Goal: Connect with others: Connect with others

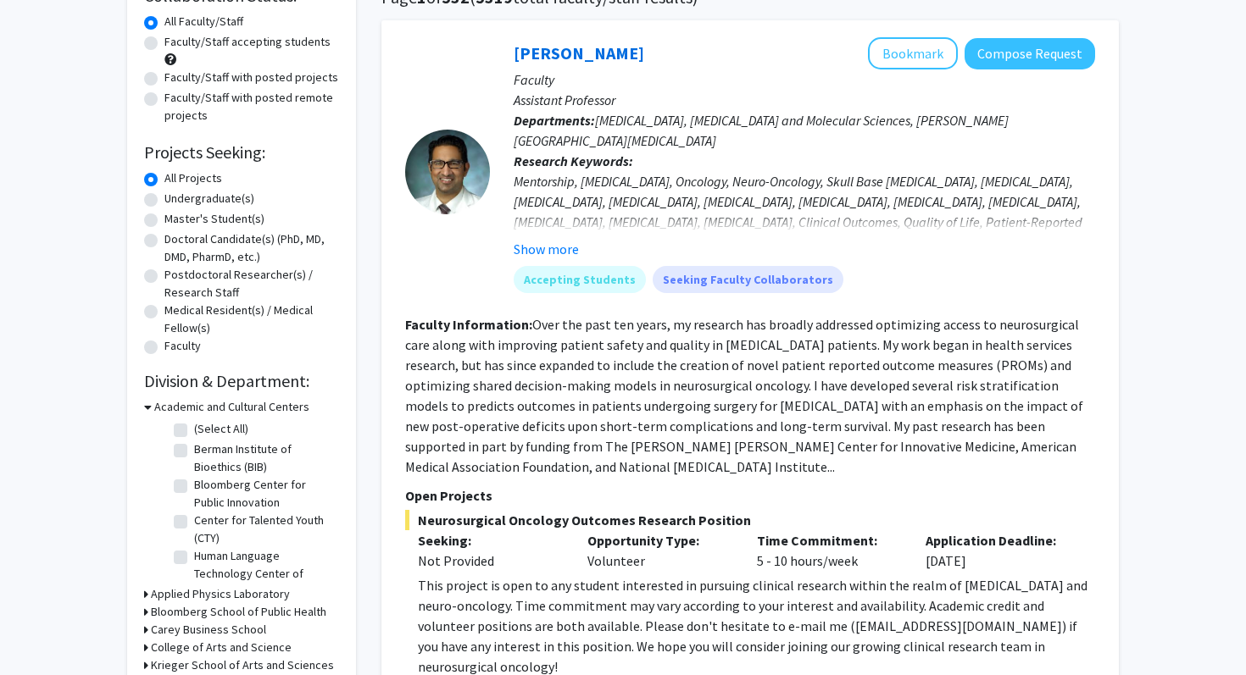
scroll to position [144, 0]
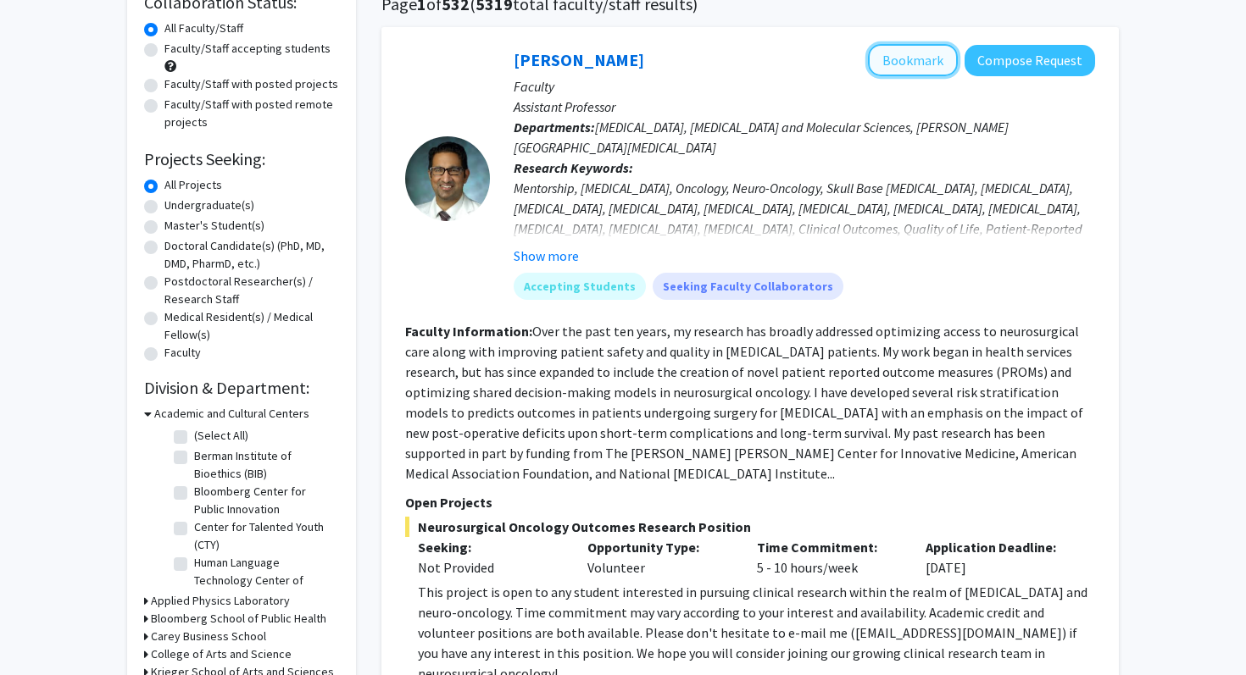
click at [919, 71] on button "Bookmark" at bounding box center [913, 60] width 90 height 32
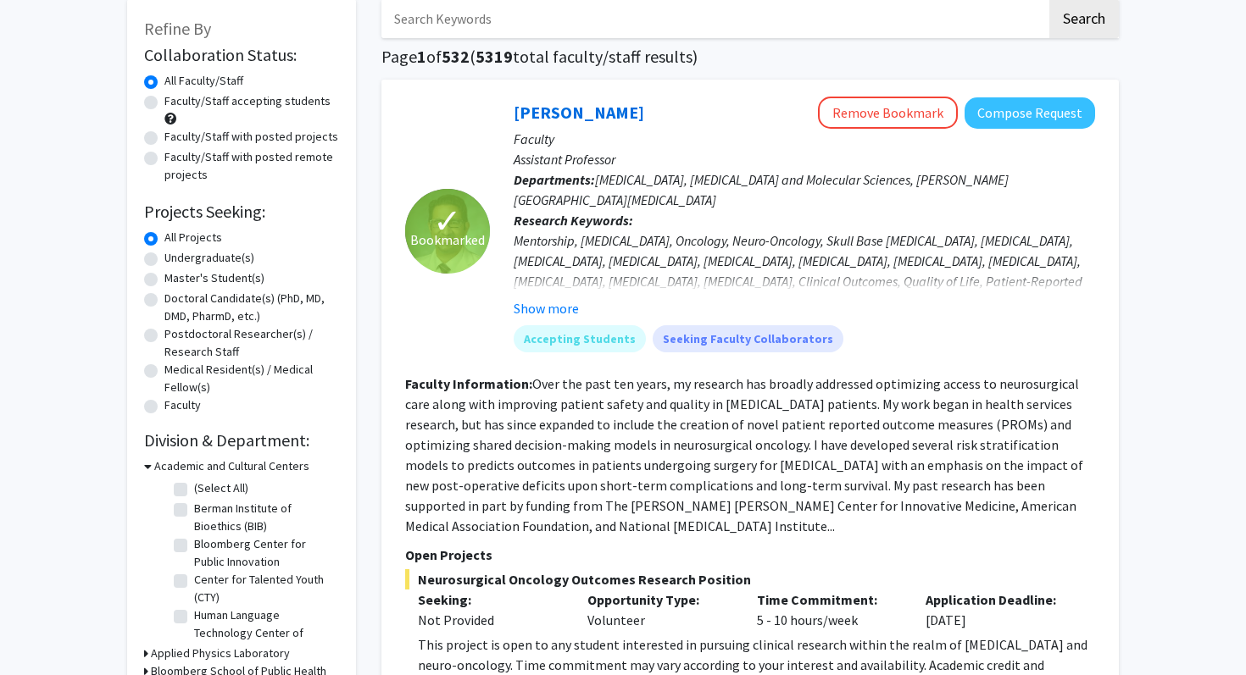
scroll to position [90, 0]
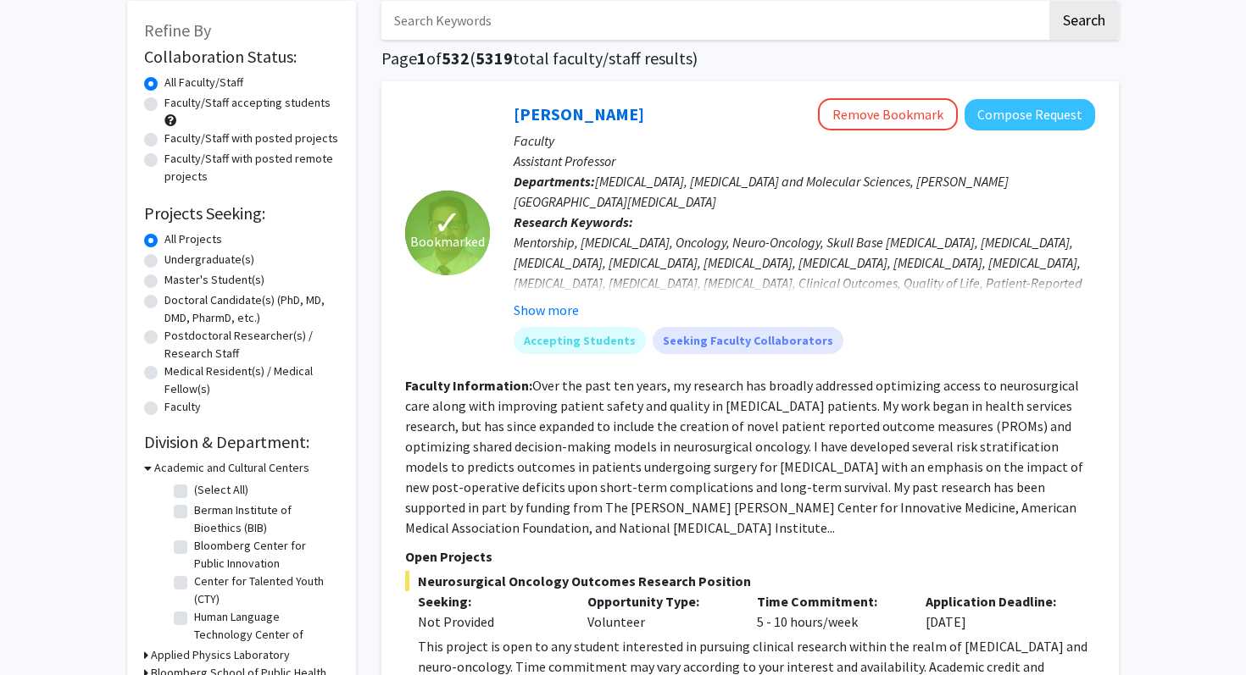
click at [164, 260] on label "Undergraduate(s)" at bounding box center [209, 260] width 90 height 18
click at [164, 260] on input "Undergraduate(s)" at bounding box center [169, 256] width 11 height 11
radio input "true"
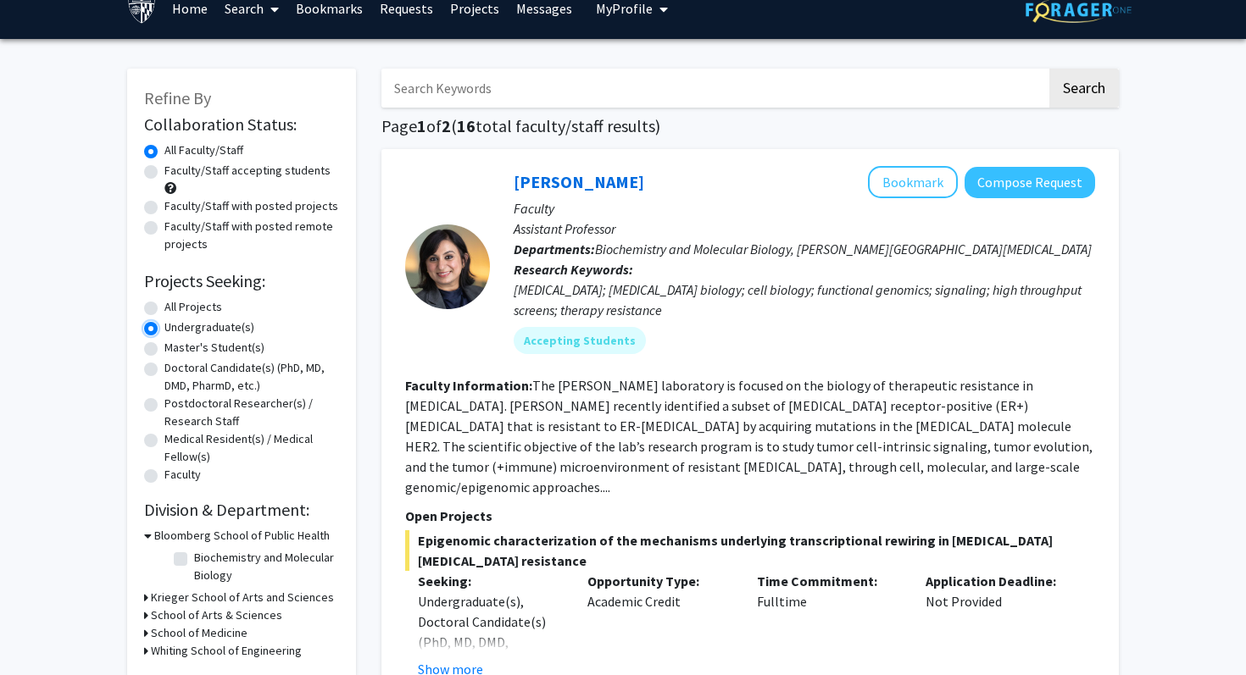
scroll to position [25, 0]
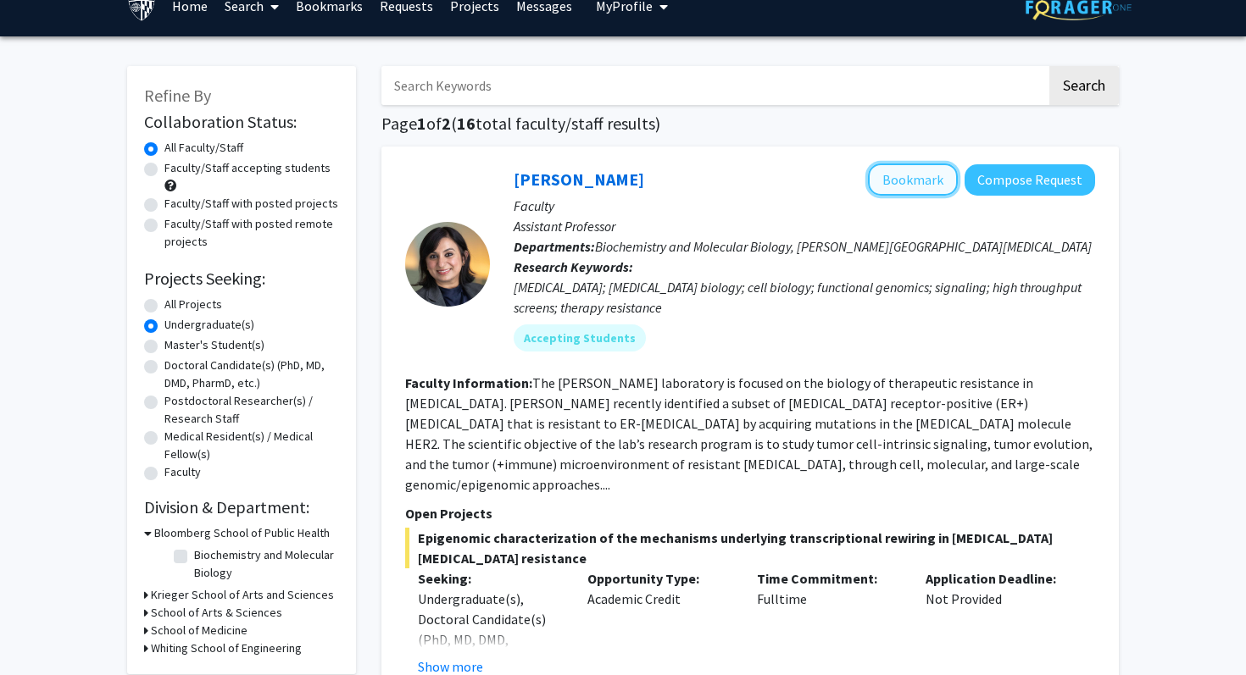
click at [914, 170] on button "Bookmark" at bounding box center [913, 180] width 90 height 32
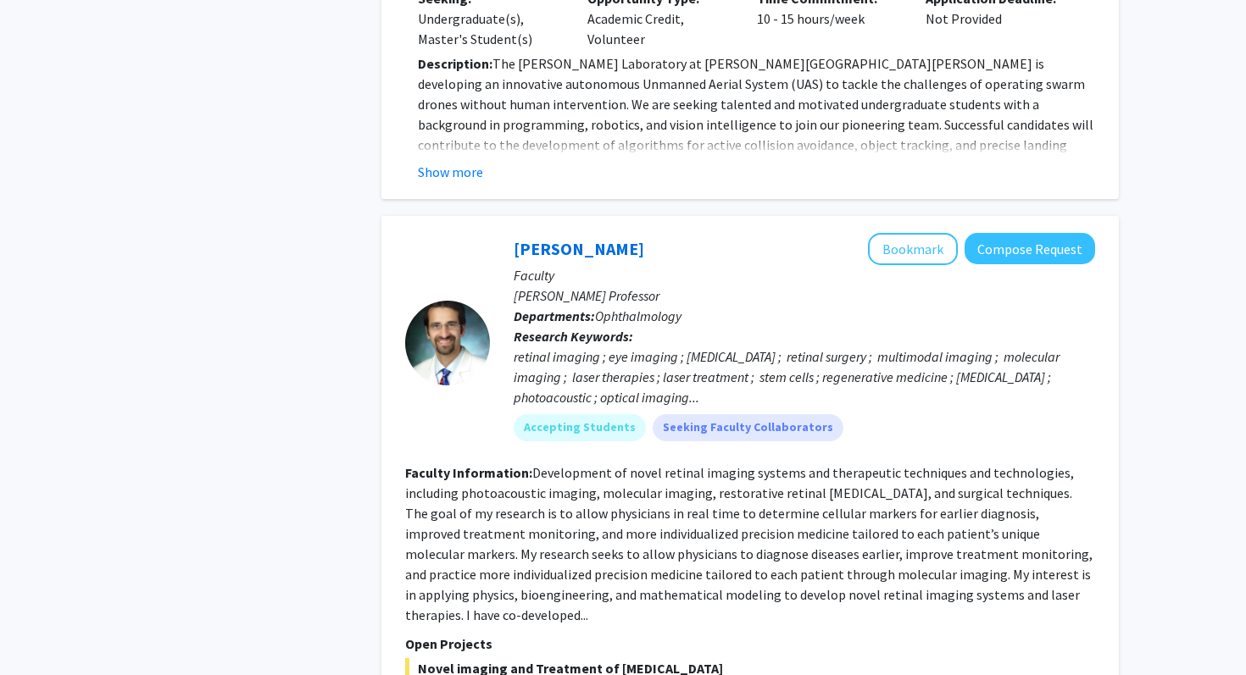
scroll to position [2268, 0]
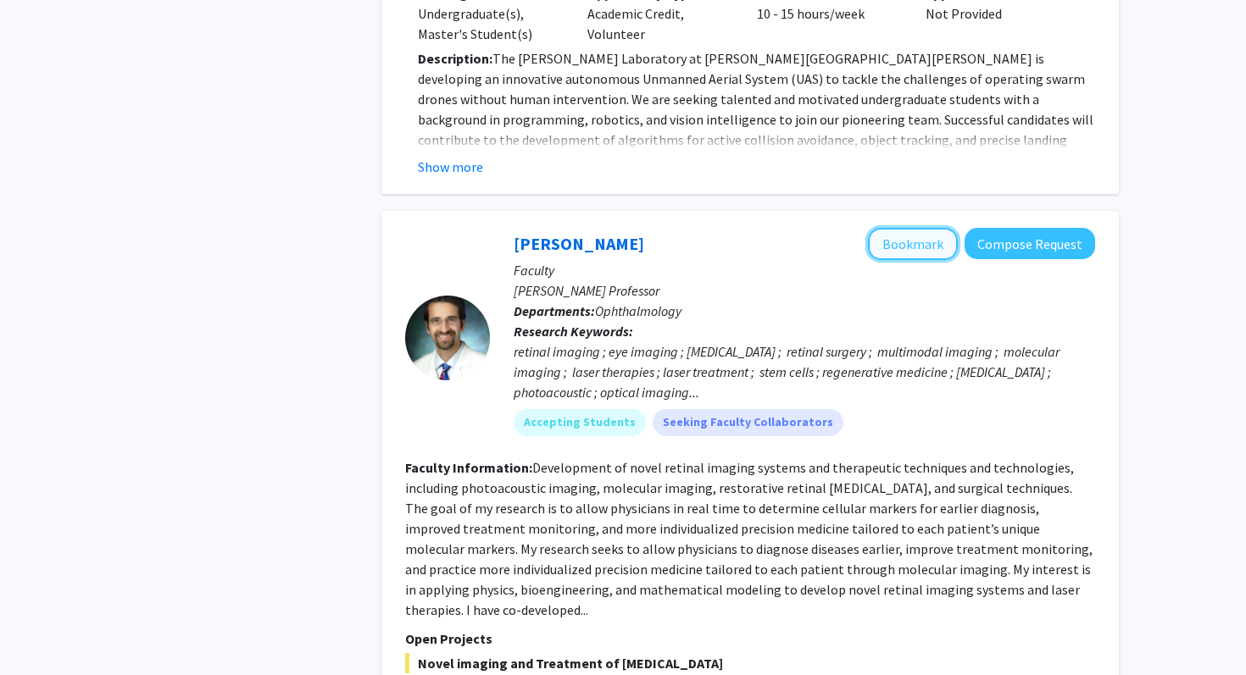
click at [931, 228] on button "Bookmark" at bounding box center [913, 244] width 90 height 32
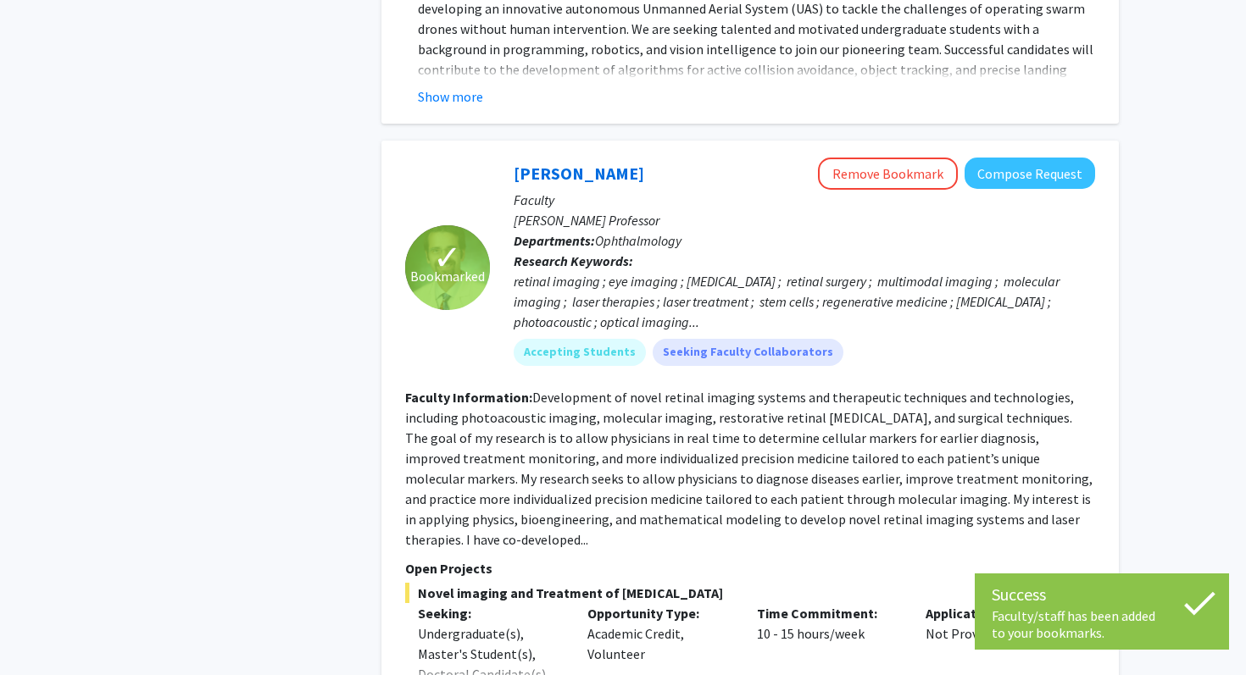
scroll to position [2343, 0]
